Goal: Information Seeking & Learning: Learn about a topic

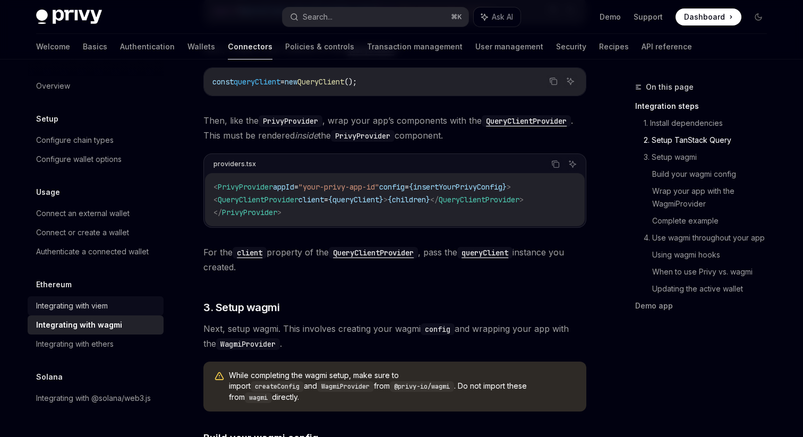
scroll to position [549, 0]
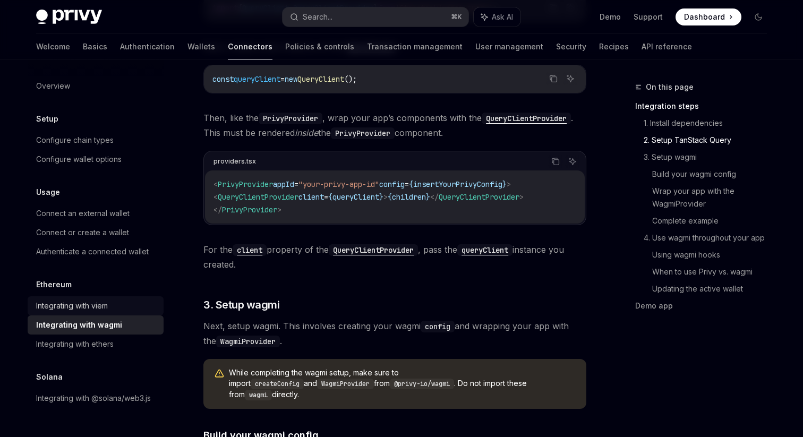
click at [121, 310] on div "Integrating with viem" at bounding box center [96, 305] width 121 height 13
type textarea "*"
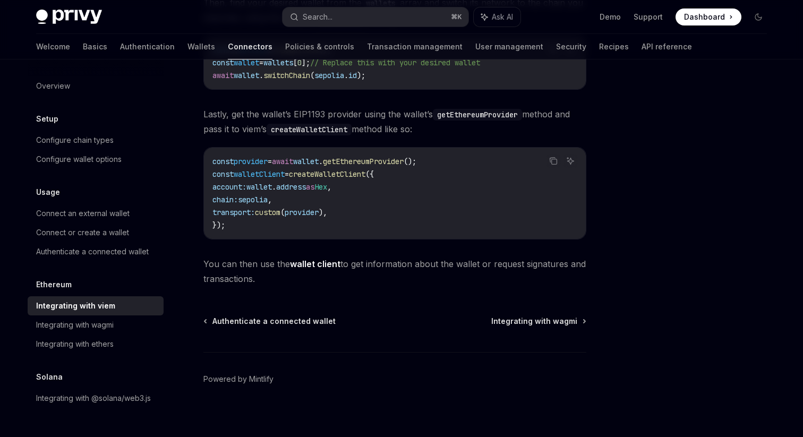
scroll to position [312, 0]
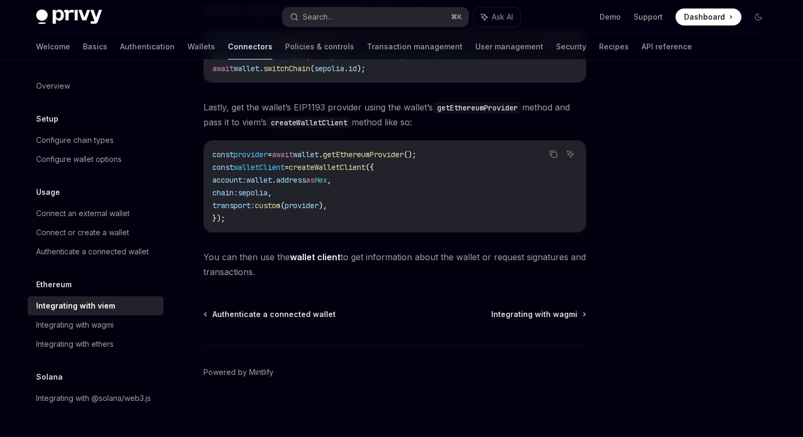
click at [392, 269] on span "You can then use the wallet client to get information about the wallet or reque…" at bounding box center [394, 265] width 383 height 30
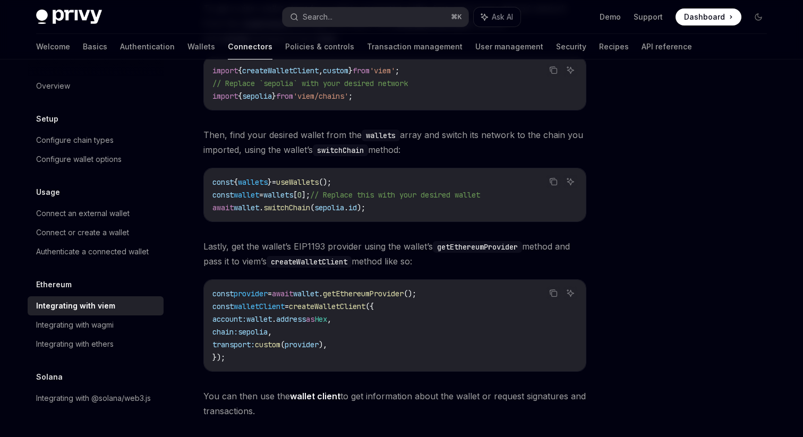
scroll to position [0, 0]
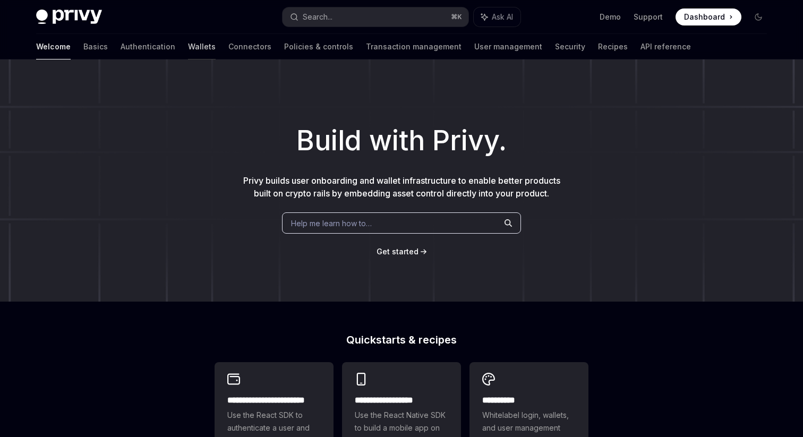
click at [188, 43] on link "Wallets" at bounding box center [202, 46] width 28 height 25
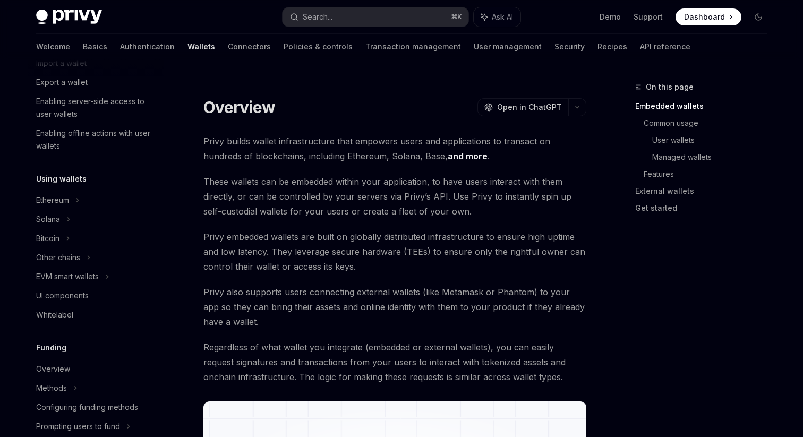
scroll to position [173, 0]
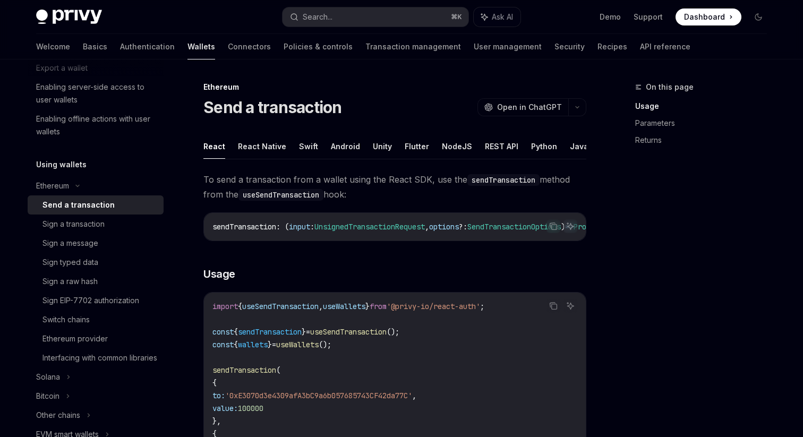
click at [68, 175] on div "Using wallets Ethereum Send a transaction Sign a transaction Sign a message Sig…" at bounding box center [96, 320] width 136 height 324
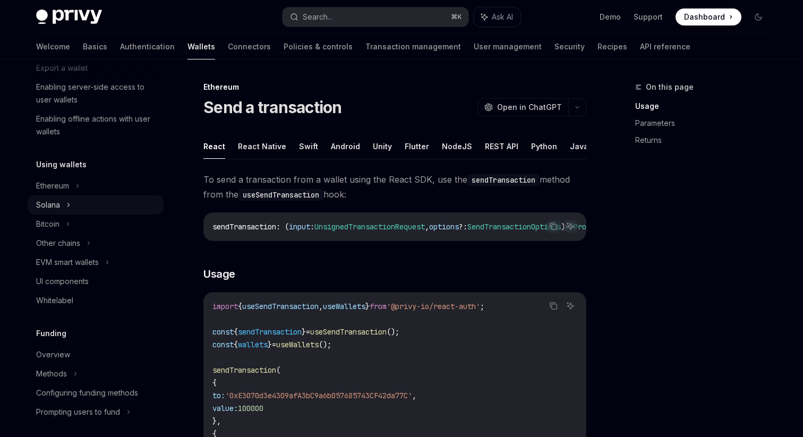
click at [61, 20] on div "Solana" at bounding box center [96, 10] width 136 height 19
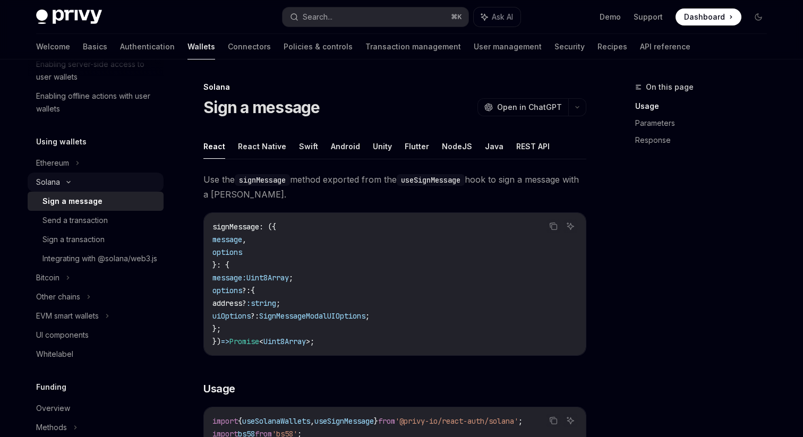
scroll to position [207, 0]
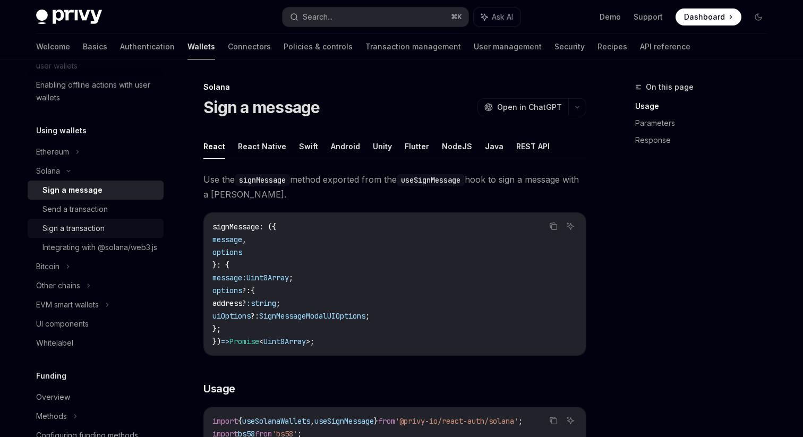
click at [81, 230] on div "Sign a transaction" at bounding box center [73, 228] width 62 height 13
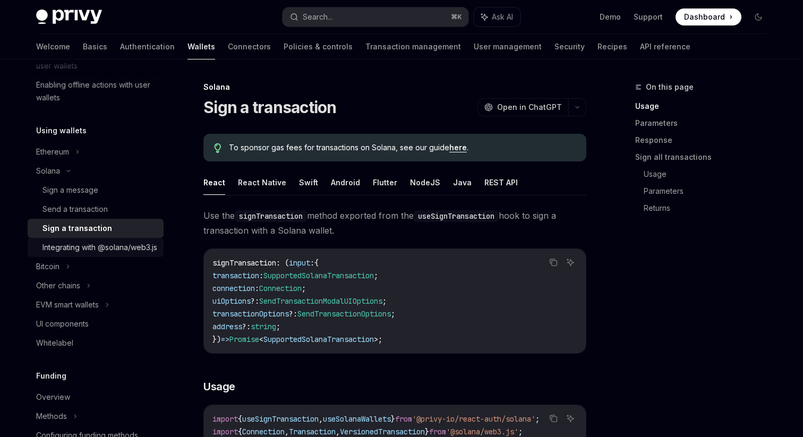
click at [81, 254] on div "Integrating with @solana/web3.js" at bounding box center [99, 247] width 115 height 13
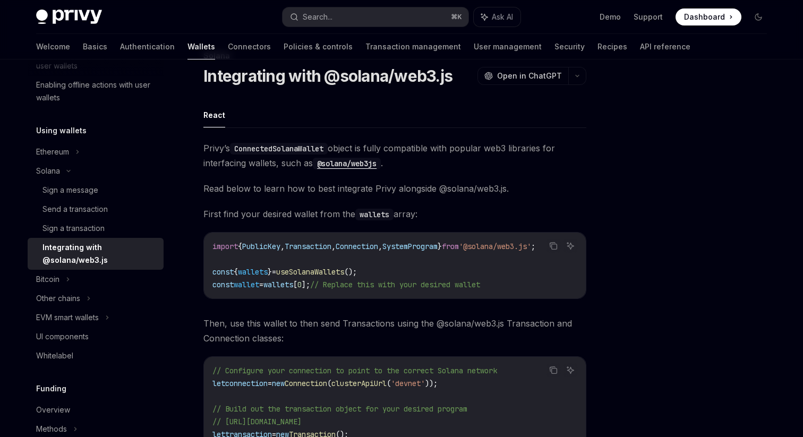
scroll to position [27, 0]
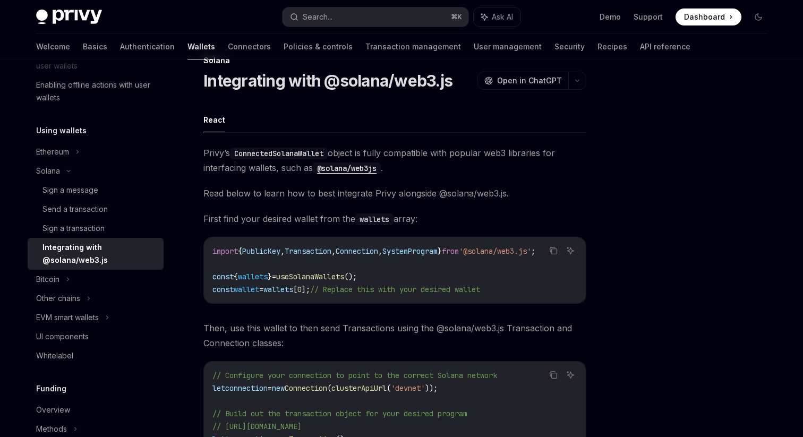
click at [328, 153] on code "ConnectedSolanaWallet" at bounding box center [279, 154] width 98 height 12
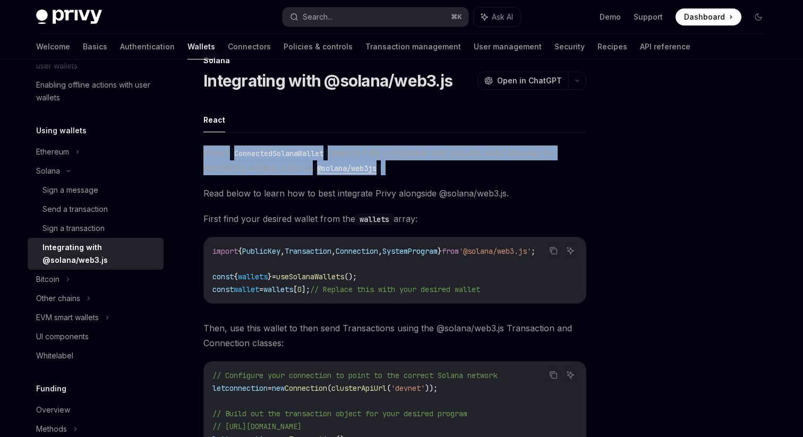
click at [328, 153] on code "ConnectedSolanaWallet" at bounding box center [279, 154] width 98 height 12
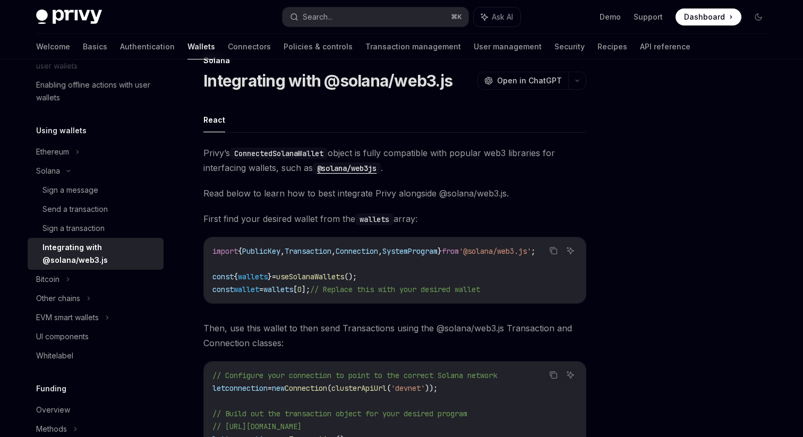
click at [483, 168] on span "Privy’s ConnectedSolanaWallet object is fully compatible with popular web3 libr…" at bounding box center [394, 160] width 383 height 30
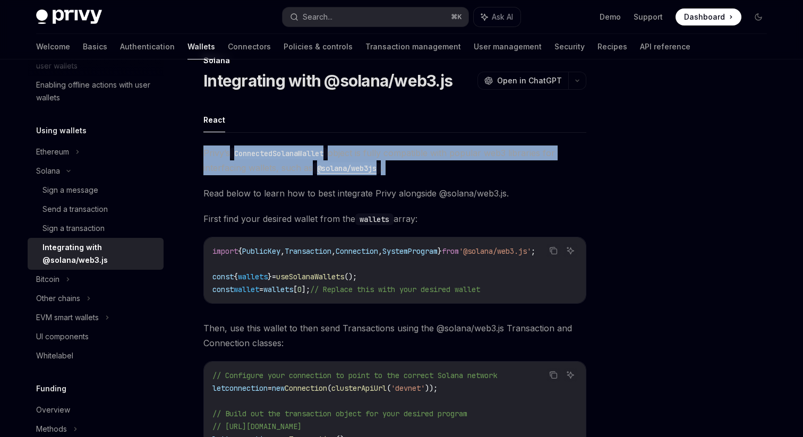
drag, startPoint x: 482, startPoint y: 168, endPoint x: 482, endPoint y: 145, distance: 22.8
click at [482, 145] on span "Privy’s ConnectedSolanaWallet object is fully compatible with popular web3 libr…" at bounding box center [394, 160] width 383 height 30
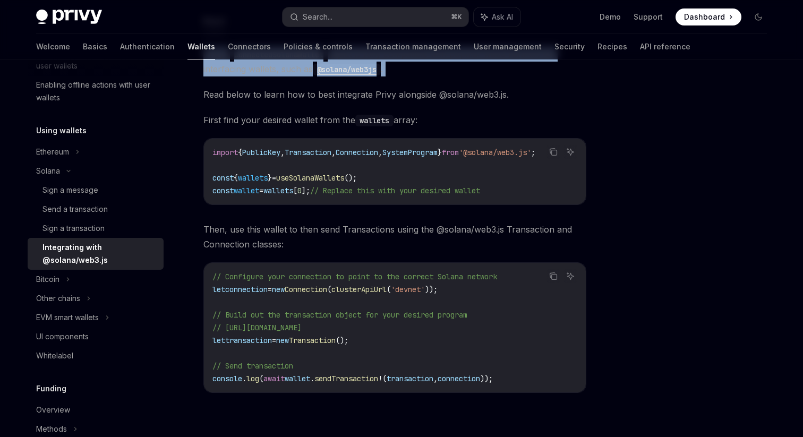
scroll to position [126, 0]
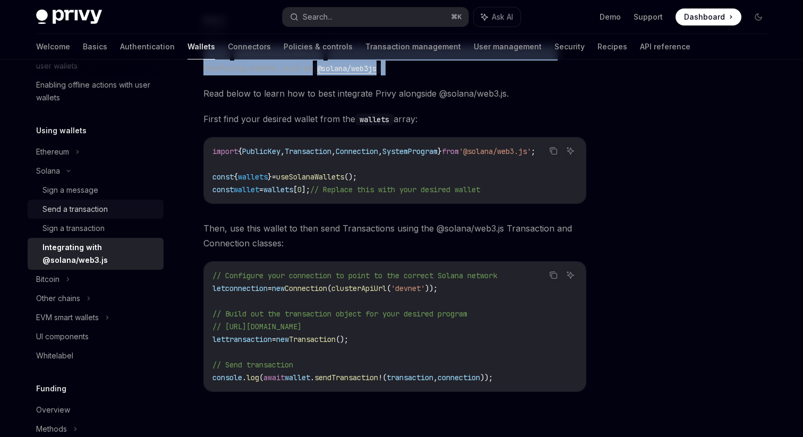
click at [98, 216] on link "Send a transaction" at bounding box center [96, 209] width 136 height 19
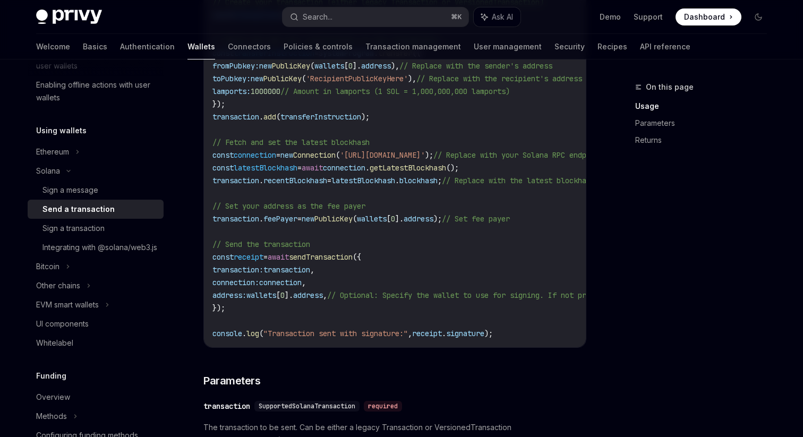
scroll to position [586, 0]
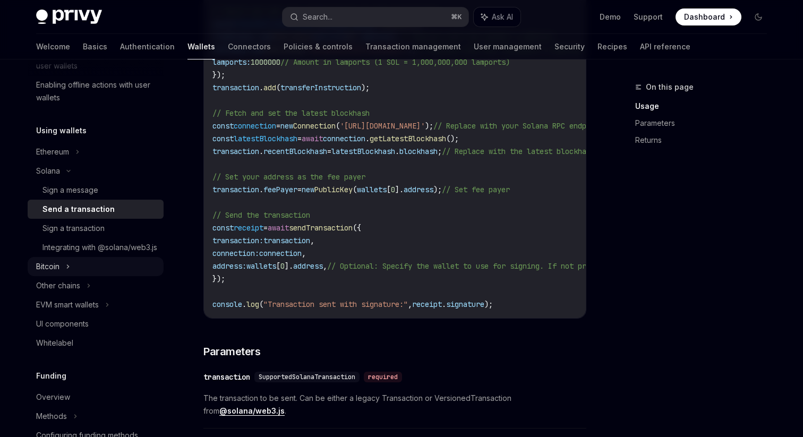
click at [83, 276] on div "Bitcoin" at bounding box center [96, 266] width 136 height 19
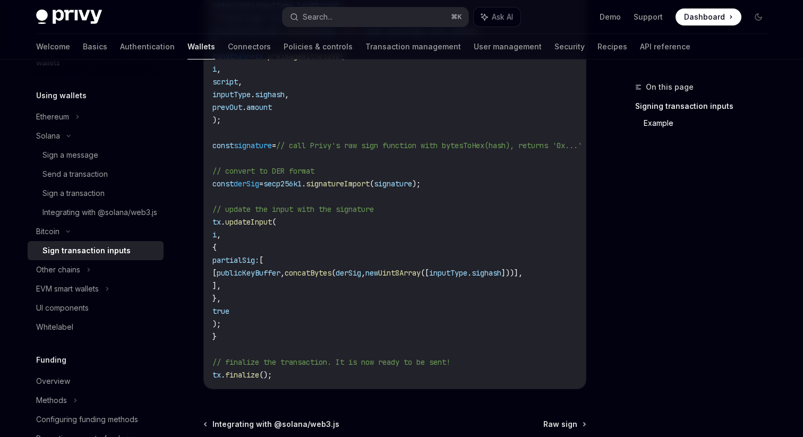
scroll to position [845, 0]
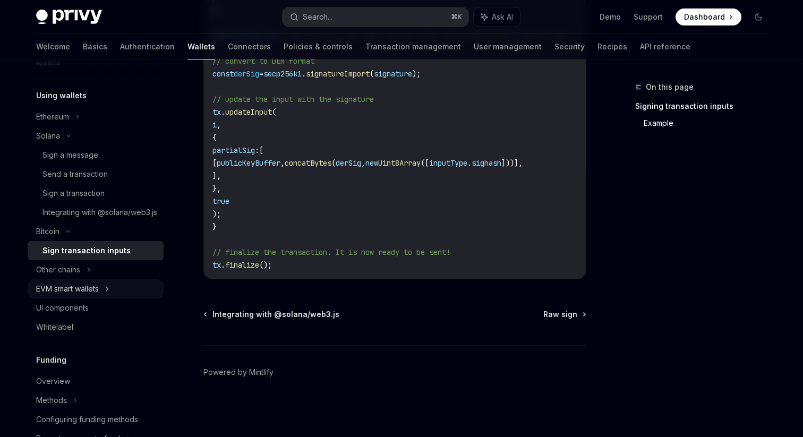
click at [93, 295] on div "EVM smart wallets" at bounding box center [67, 288] width 63 height 13
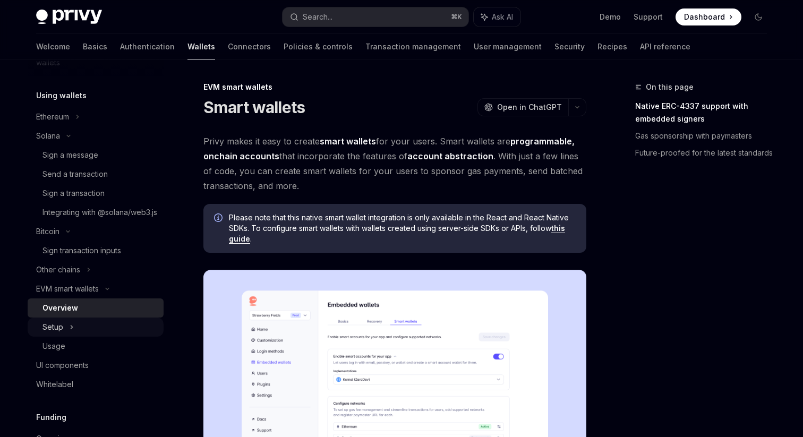
click at [88, 337] on div "Setup" at bounding box center [96, 327] width 136 height 19
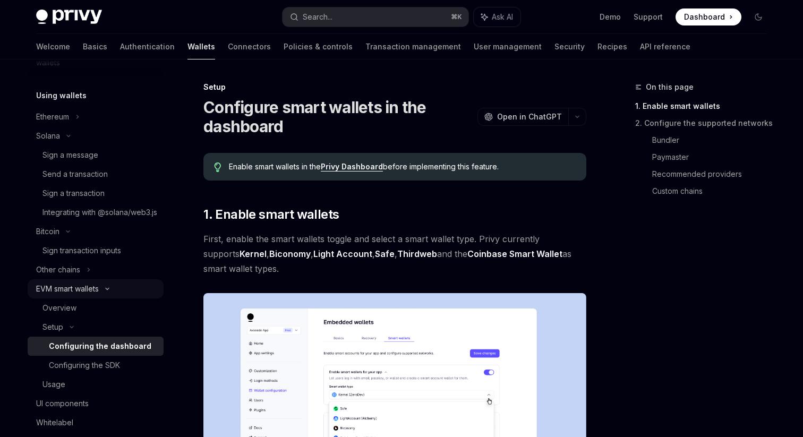
click at [89, 293] on div "EVM smart wallets" at bounding box center [96, 288] width 136 height 19
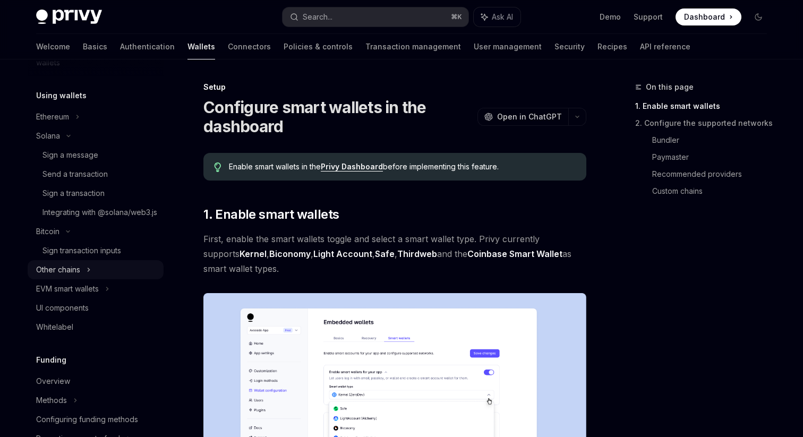
click at [89, 271] on icon at bounding box center [89, 269] width 2 height 3
type textarea "*"
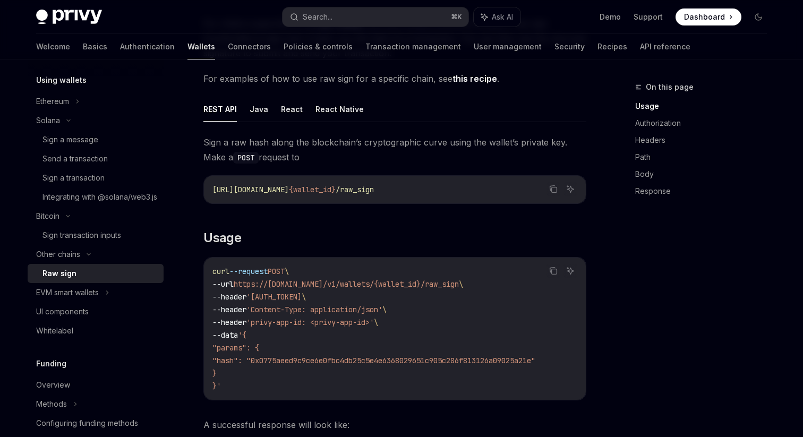
scroll to position [119, 0]
drag, startPoint x: 376, startPoint y: 153, endPoint x: 376, endPoint y: 121, distance: 32.4
click at [387, 160] on span "Sign a raw hash along the blockchain’s cryptographic curve using the wallet’s p…" at bounding box center [394, 149] width 383 height 30
drag, startPoint x: 386, startPoint y: 159, endPoint x: 385, endPoint y: 133, distance: 26.6
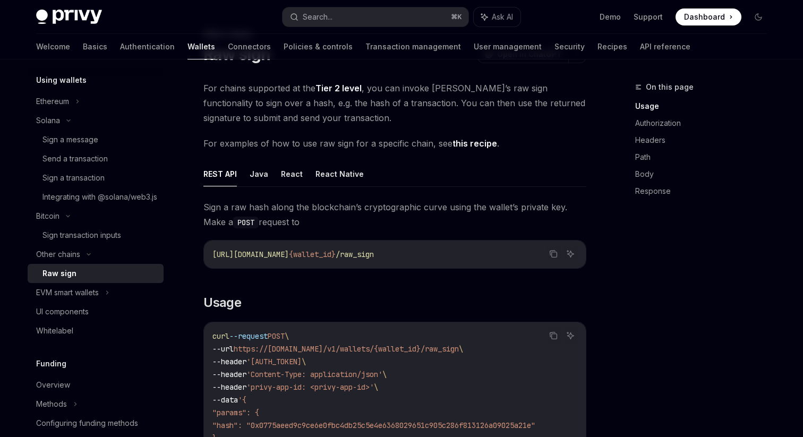
scroll to position [55, 0]
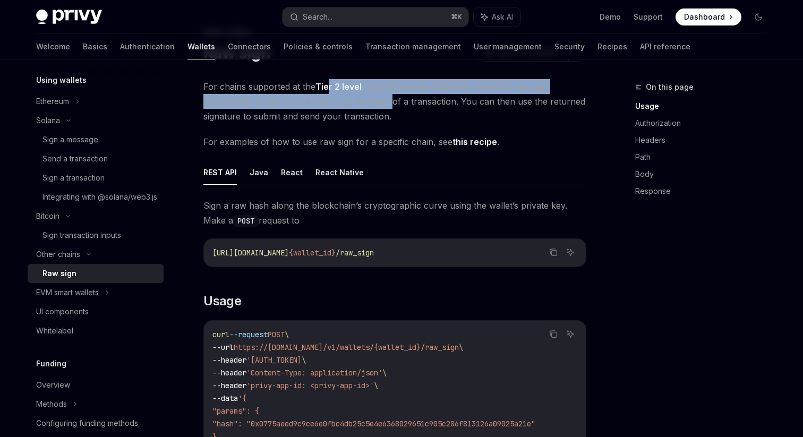
drag, startPoint x: 336, startPoint y: 106, endPoint x: 328, endPoint y: 88, distance: 19.5
click at [328, 88] on span "For chains supported at the Tier 2 level , you can invoke Privy’s raw sign func…" at bounding box center [394, 101] width 383 height 45
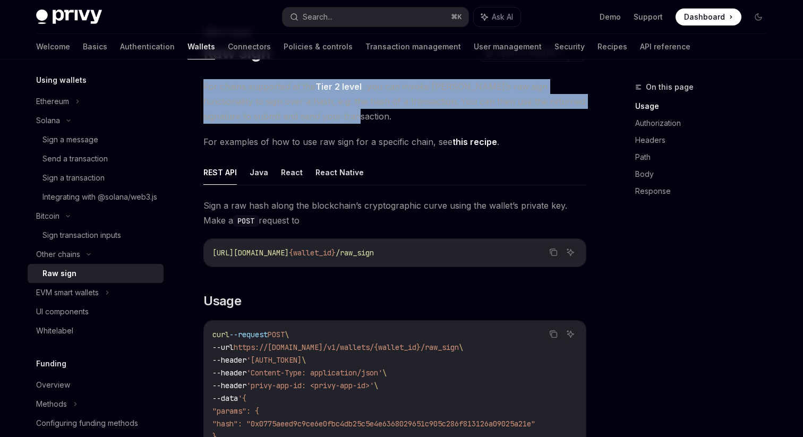
drag, startPoint x: 330, startPoint y: 110, endPoint x: 309, endPoint y: 73, distance: 42.1
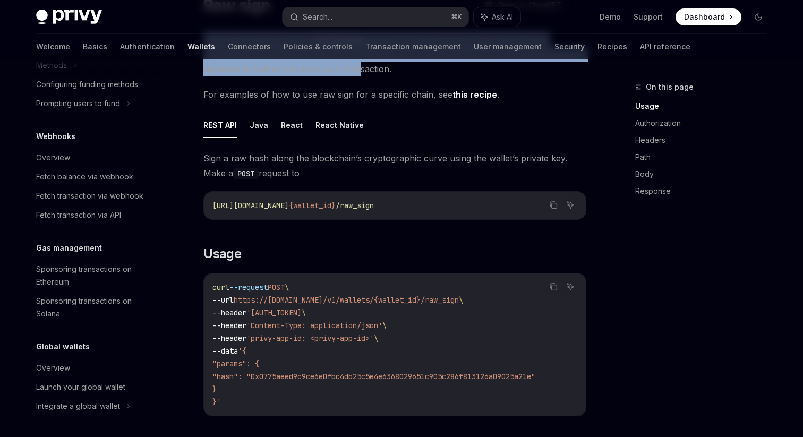
scroll to position [0, 0]
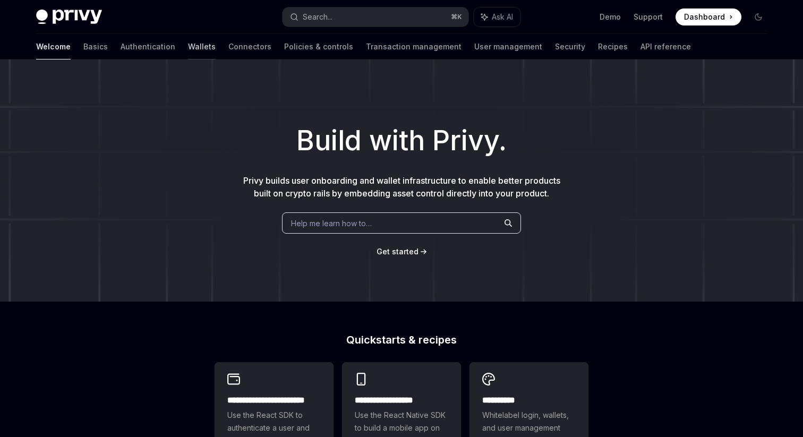
click at [188, 44] on link "Wallets" at bounding box center [202, 46] width 28 height 25
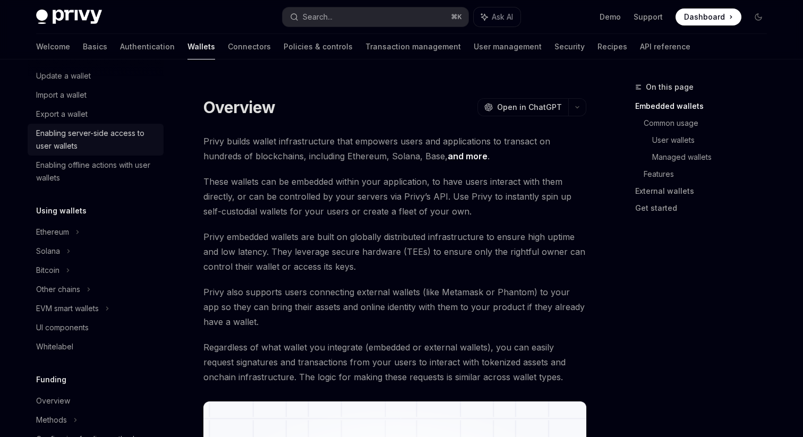
scroll to position [132, 0]
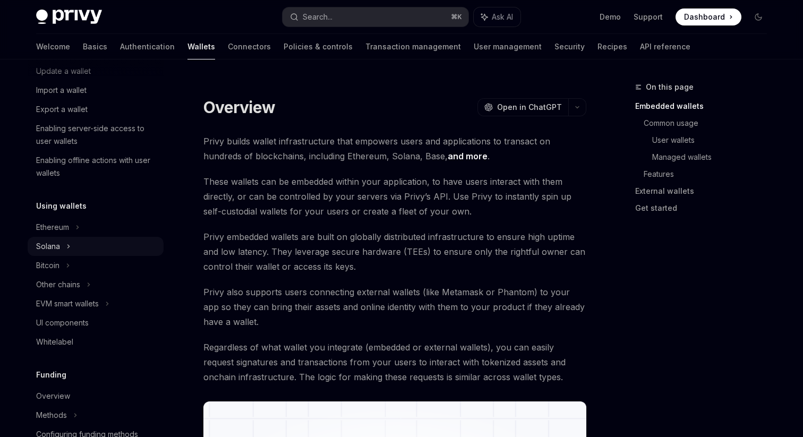
click at [83, 58] on icon at bounding box center [85, 52] width 4 height 13
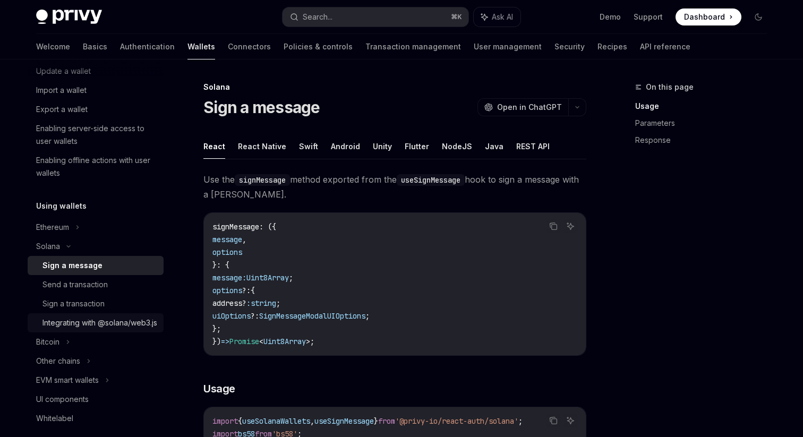
click at [128, 329] on div "Integrating with @solana/web3.js" at bounding box center [99, 322] width 115 height 13
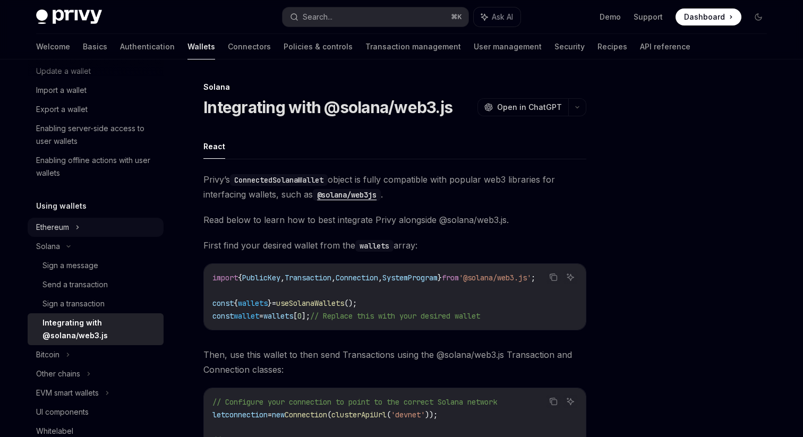
click at [98, 42] on div "Ethereum" at bounding box center [96, 32] width 136 height 19
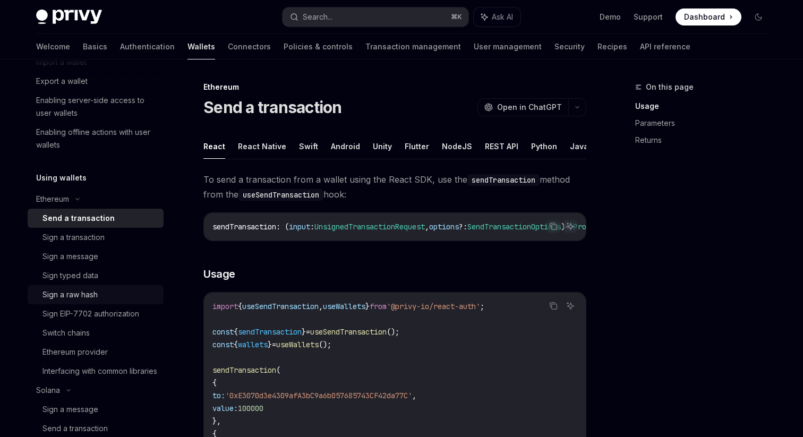
scroll to position [170, 0]
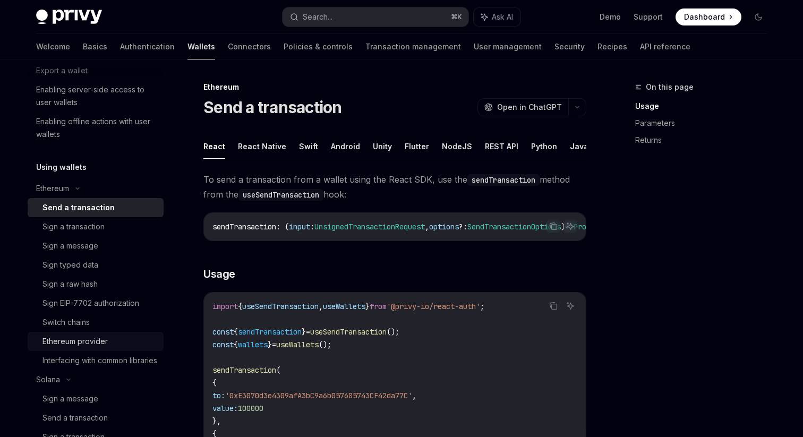
click at [108, 332] on link "Ethereum provider" at bounding box center [96, 341] width 136 height 19
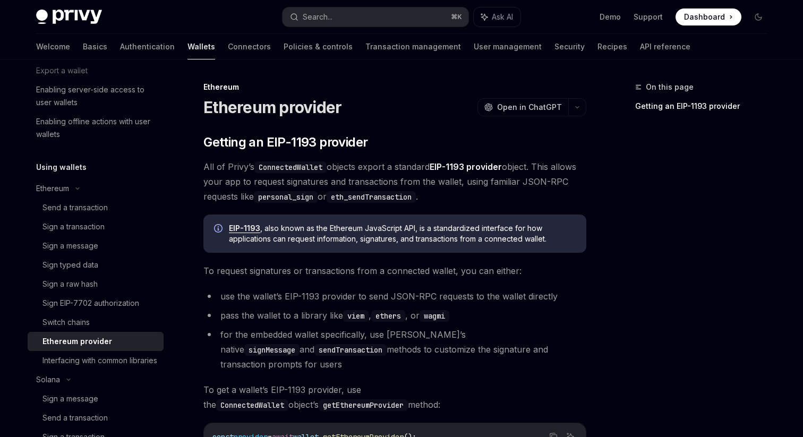
scroll to position [207, 0]
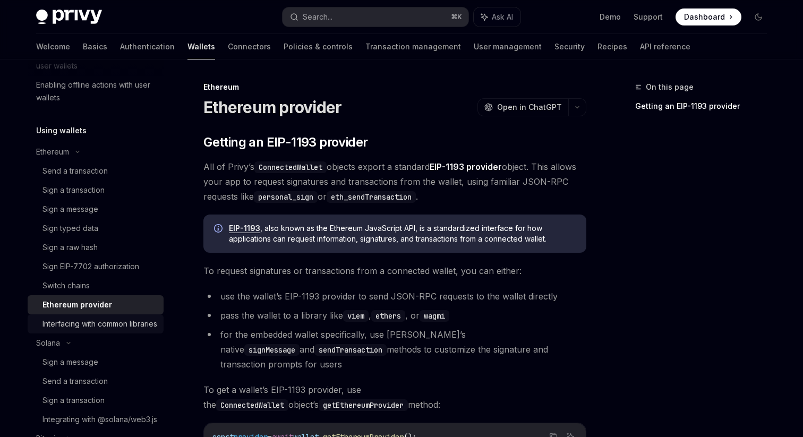
click at [119, 330] on div "Interfacing with common libraries" at bounding box center [99, 324] width 115 height 13
type textarea "*"
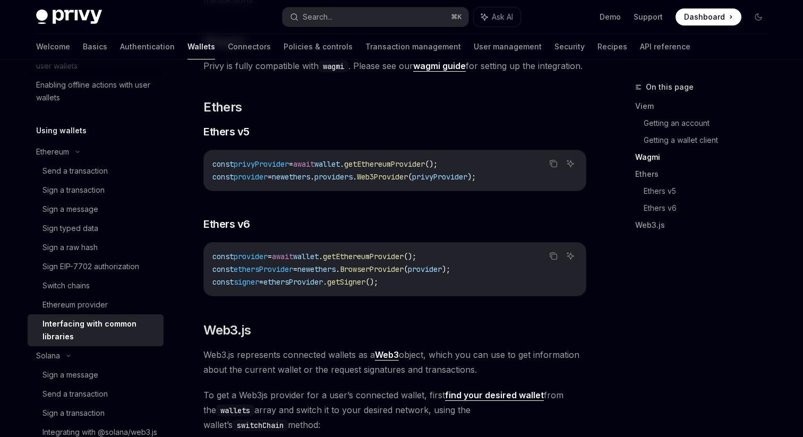
scroll to position [1055, 0]
click at [353, 18] on button "Search... ⌘ K" at bounding box center [375, 16] width 186 height 19
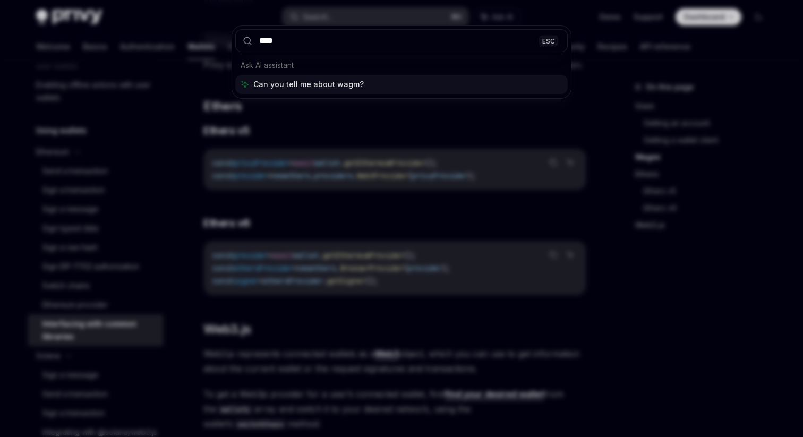
type input "*****"
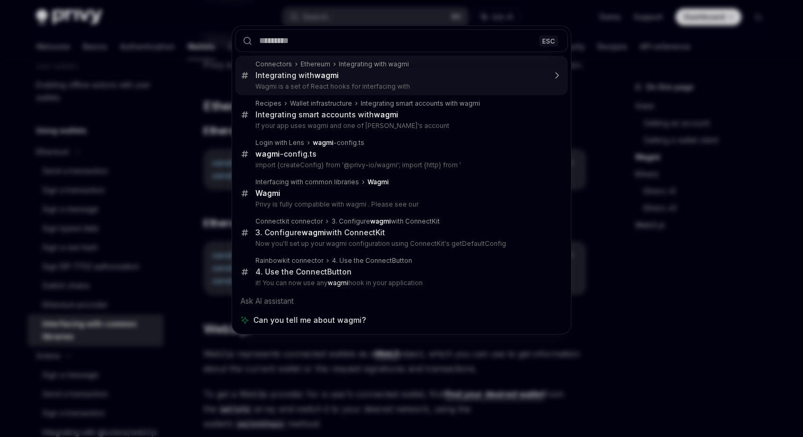
type textarea "*"
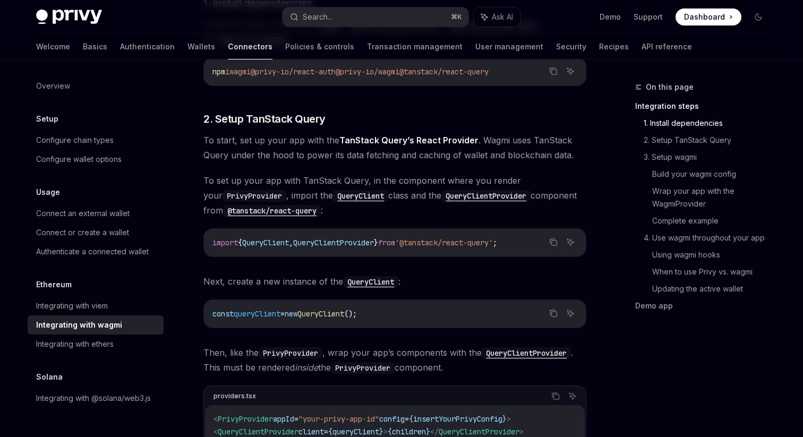
scroll to position [335, 0]
